Goal: Obtain resource: Download file/media

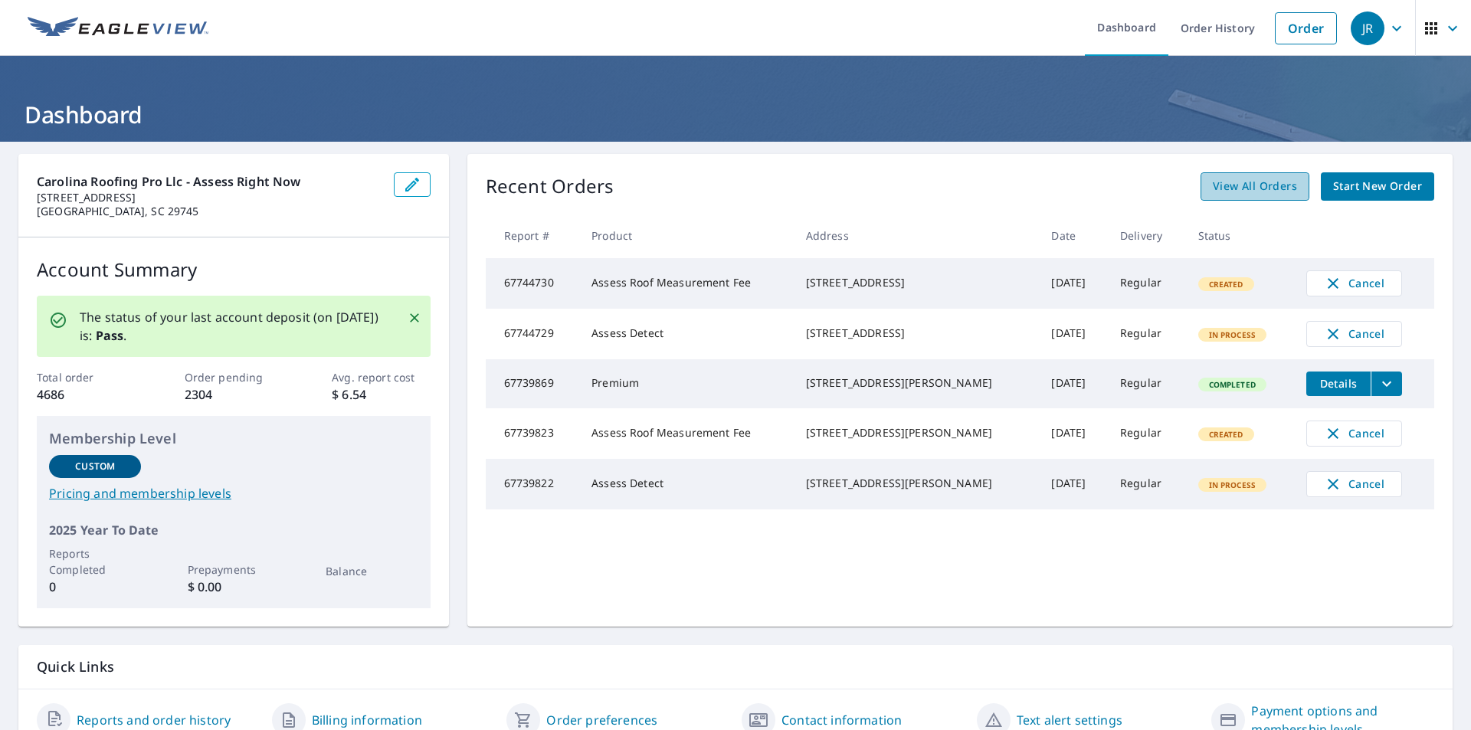
click at [1253, 193] on span "View All Orders" at bounding box center [1255, 186] width 84 height 19
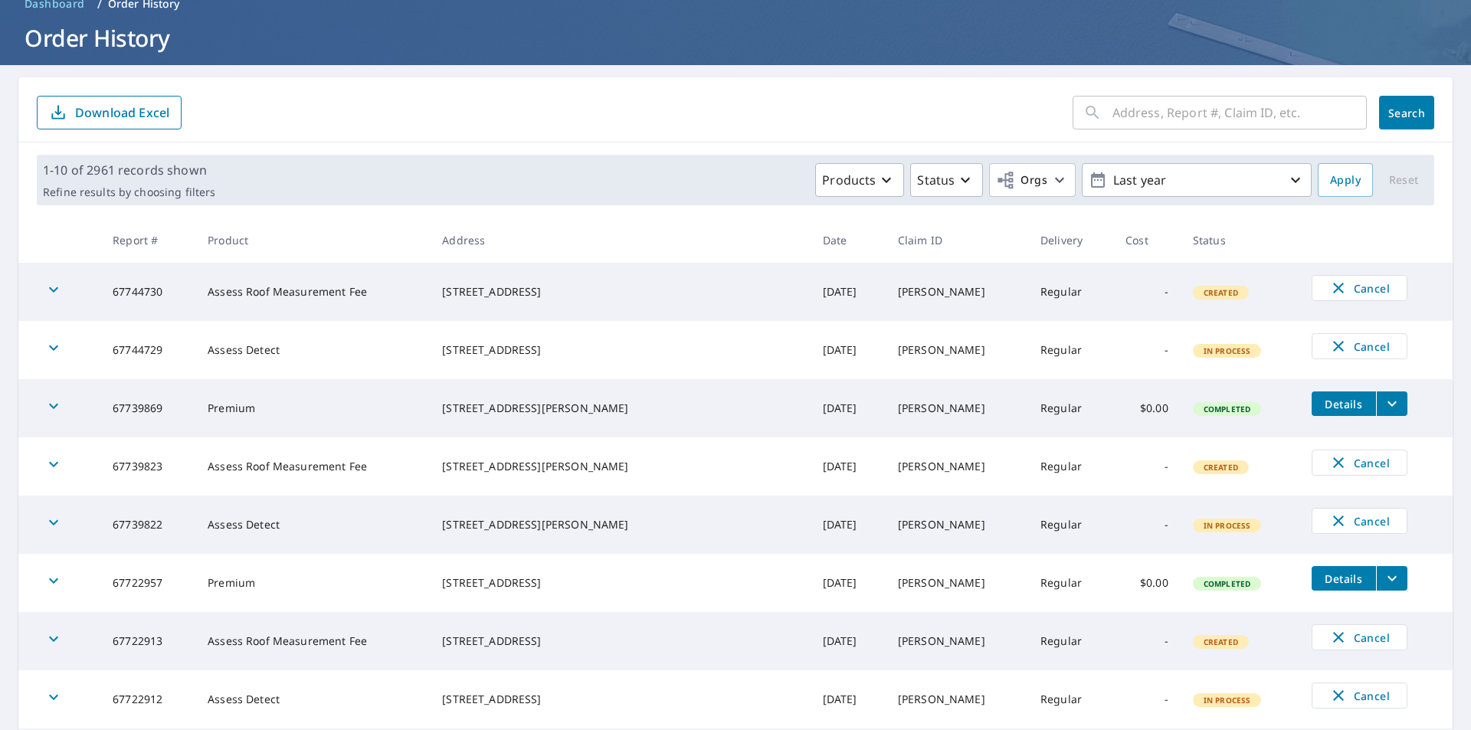
scroll to position [153, 0]
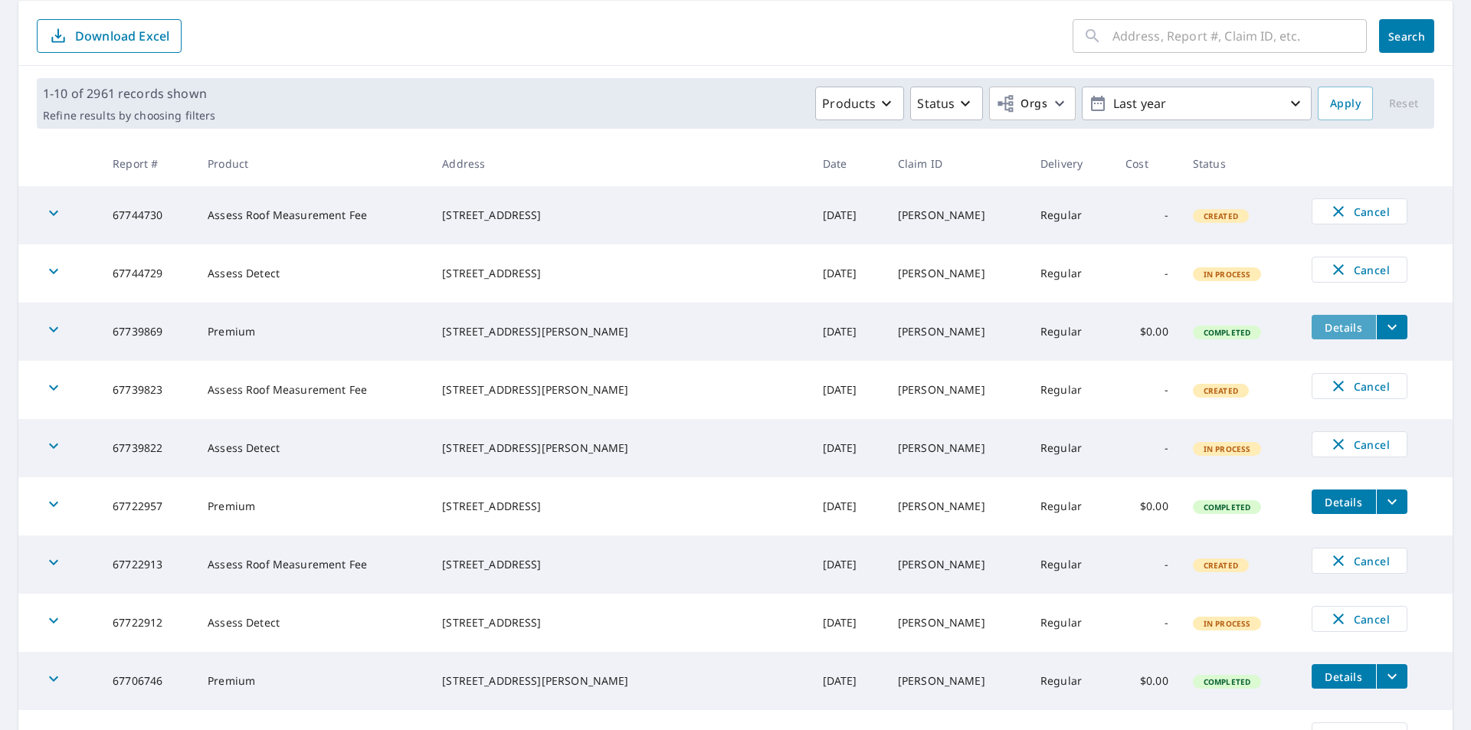
click at [1321, 325] on span "Details" at bounding box center [1344, 327] width 46 height 15
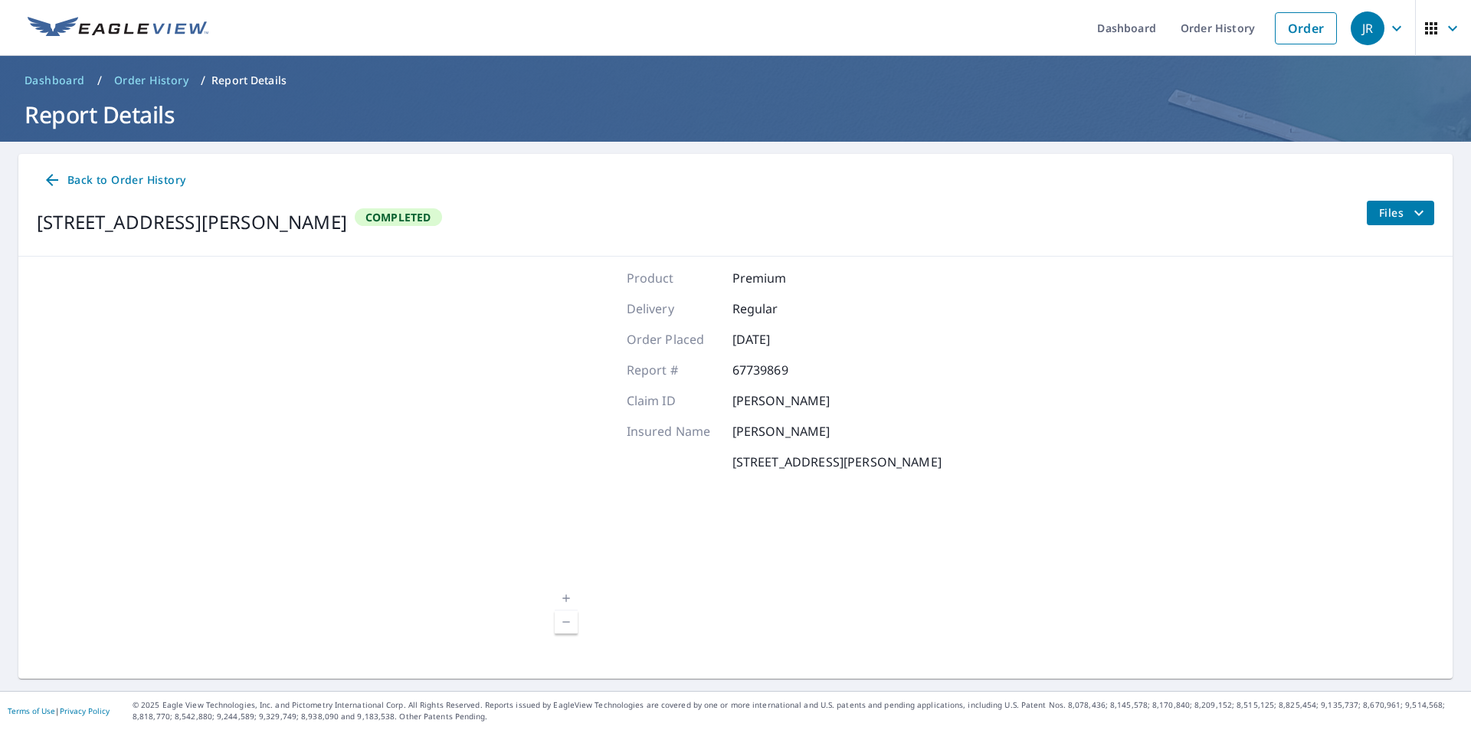
click at [1379, 210] on span "Files" at bounding box center [1403, 213] width 49 height 18
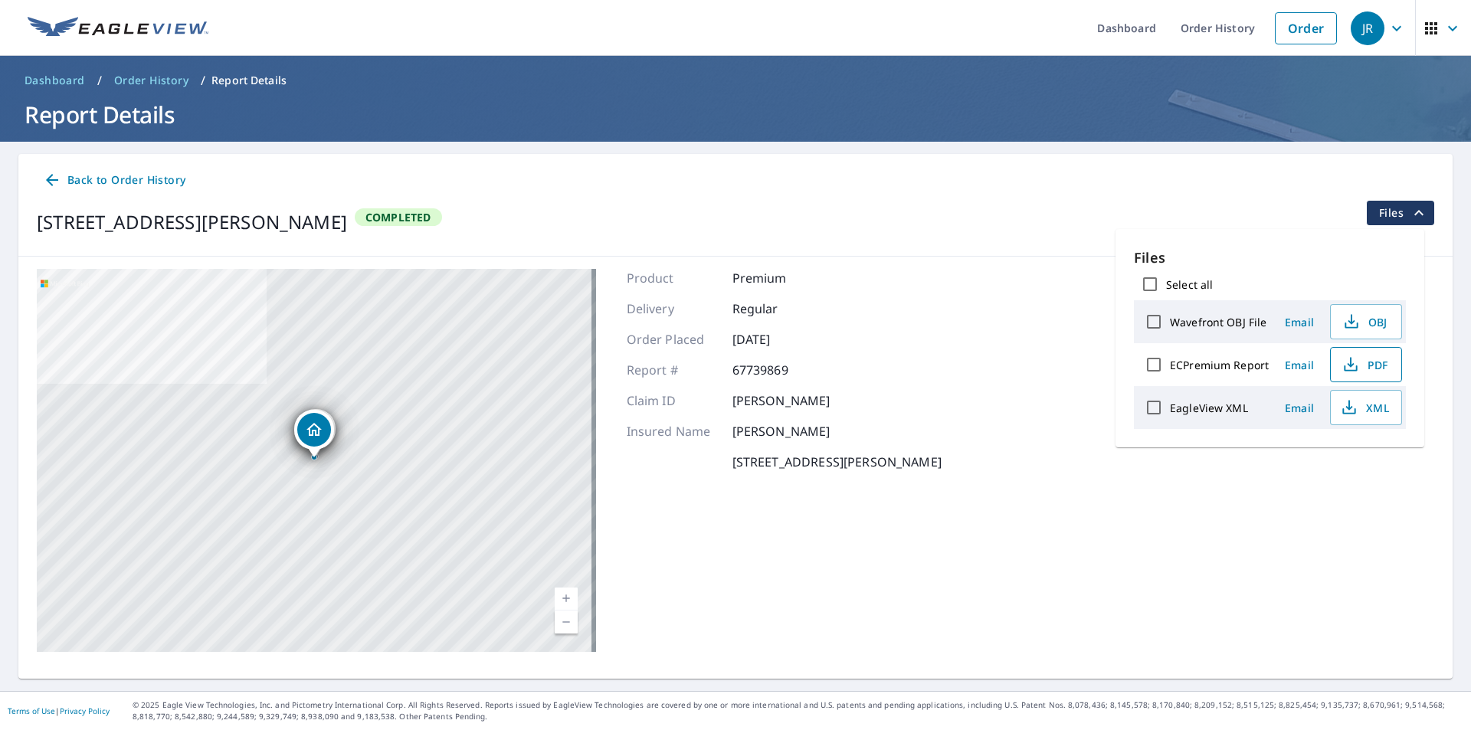
click at [1345, 368] on icon "button" at bounding box center [1351, 365] width 18 height 18
click at [1354, 407] on icon "button" at bounding box center [1349, 407] width 18 height 18
click at [152, 183] on span "Back to Order History" at bounding box center [114, 180] width 143 height 19
